Goal: Information Seeking & Learning: Learn about a topic

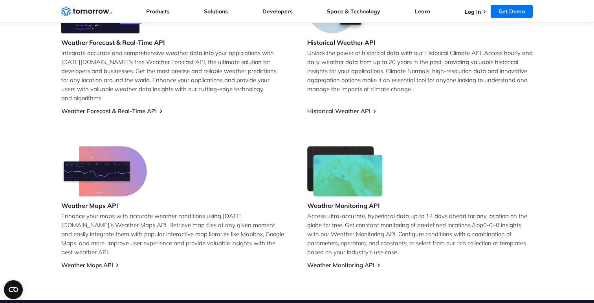
scroll to position [377, 0]
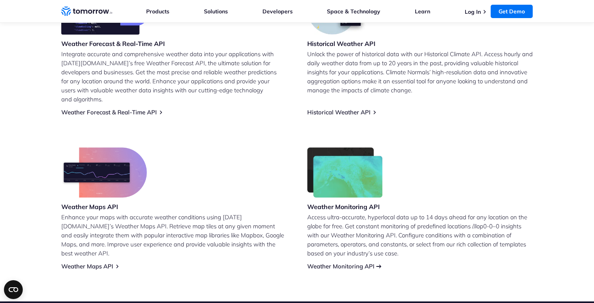
click at [356, 263] on link "Weather Monitoring API" at bounding box center [340, 266] width 67 height 7
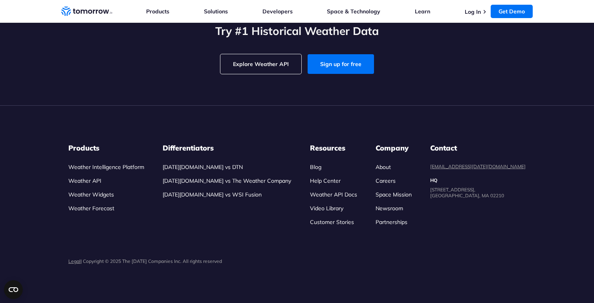
scroll to position [1732, 0]
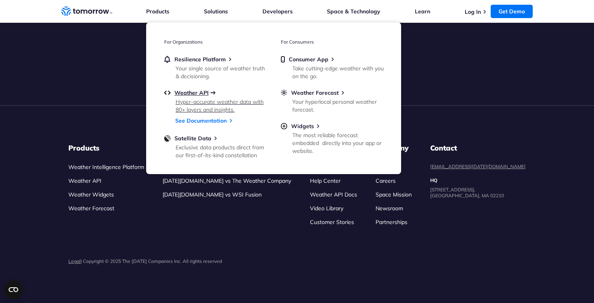
click at [202, 91] on span "Weather API" at bounding box center [192, 92] width 34 height 7
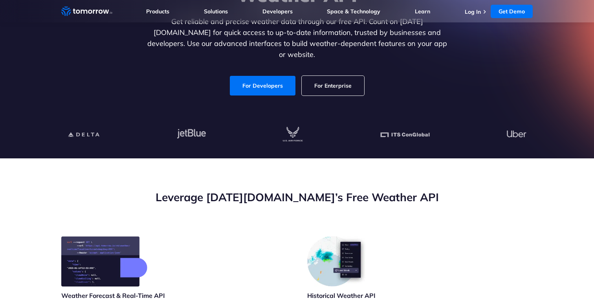
scroll to position [120, 0]
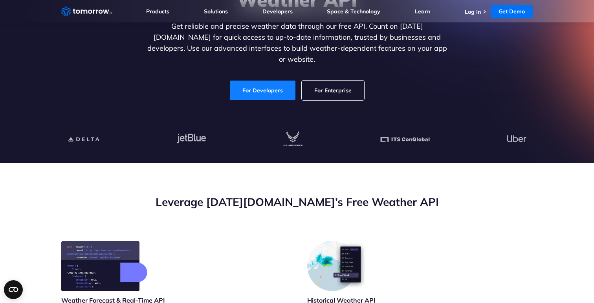
click at [269, 86] on link "For Developers" at bounding box center [263, 91] width 66 height 20
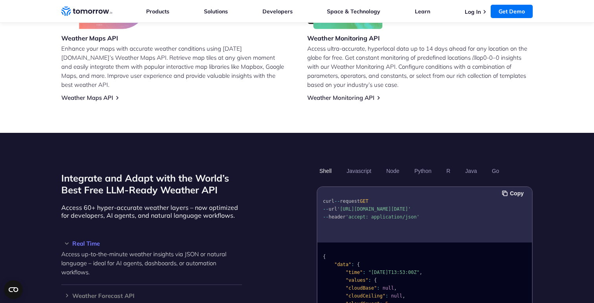
scroll to position [588, 0]
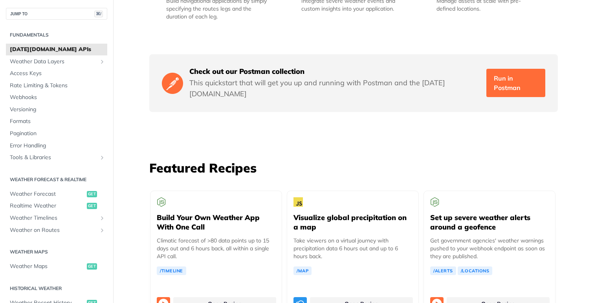
scroll to position [1326, 0]
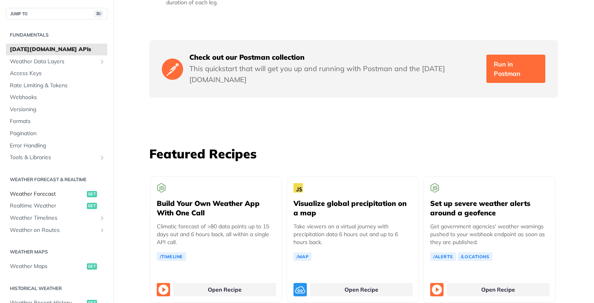
click at [51, 193] on span "Weather Forecast" at bounding box center [47, 194] width 75 height 8
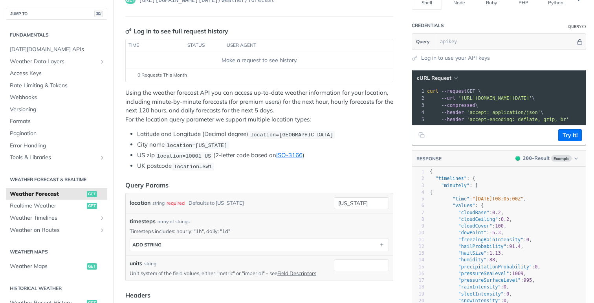
scroll to position [22, 0]
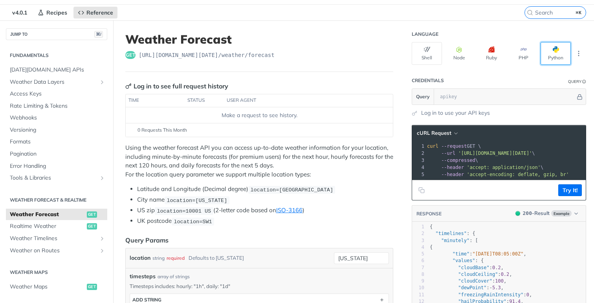
click at [542, 50] on button "Python" at bounding box center [556, 53] width 30 height 23
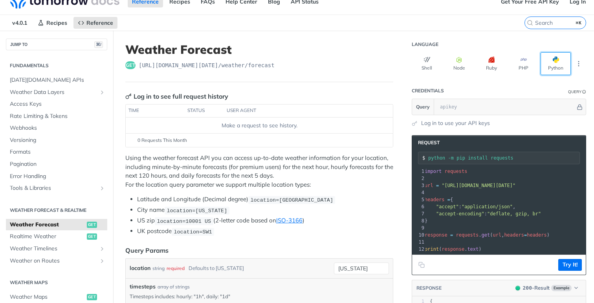
scroll to position [0, 0]
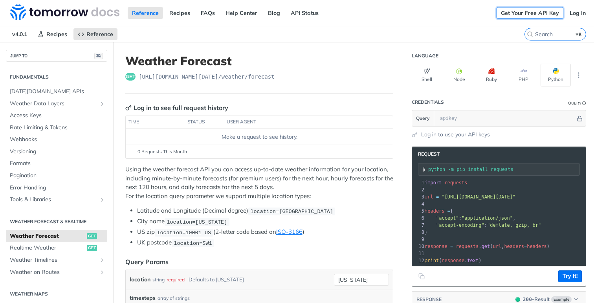
click at [534, 15] on link "Get Your Free API Key" at bounding box center [530, 13] width 67 height 12
